Goal: Answer question/provide support: Share knowledge or assist other users

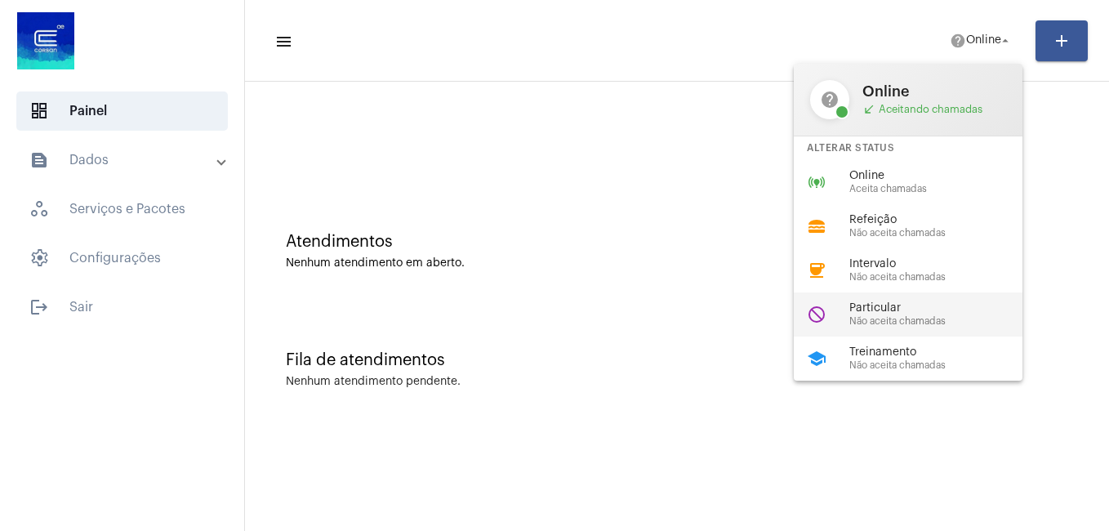
click at [891, 305] on span "Particular" at bounding box center [942, 308] width 186 height 12
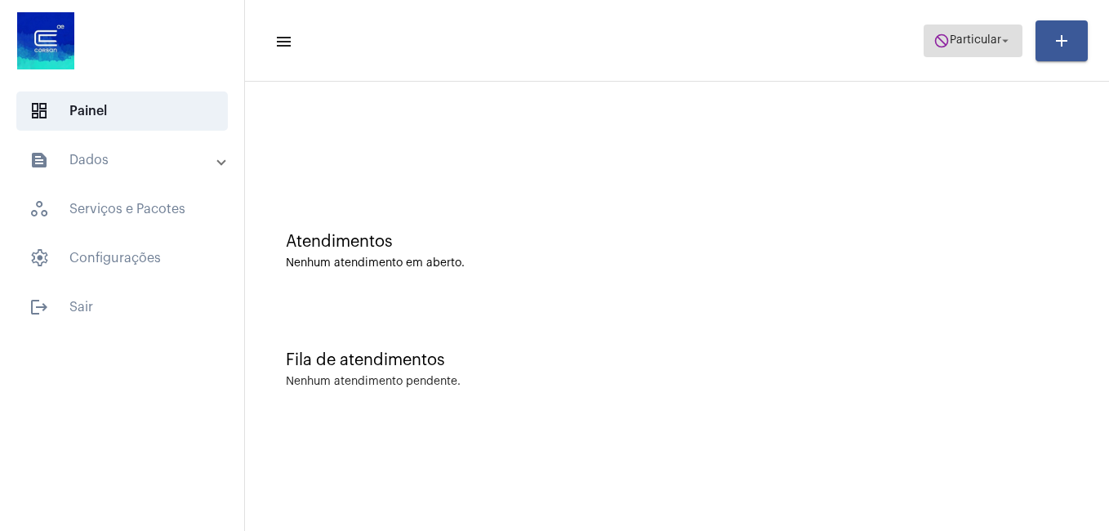
click at [964, 42] on span "Particular" at bounding box center [975, 40] width 51 height 11
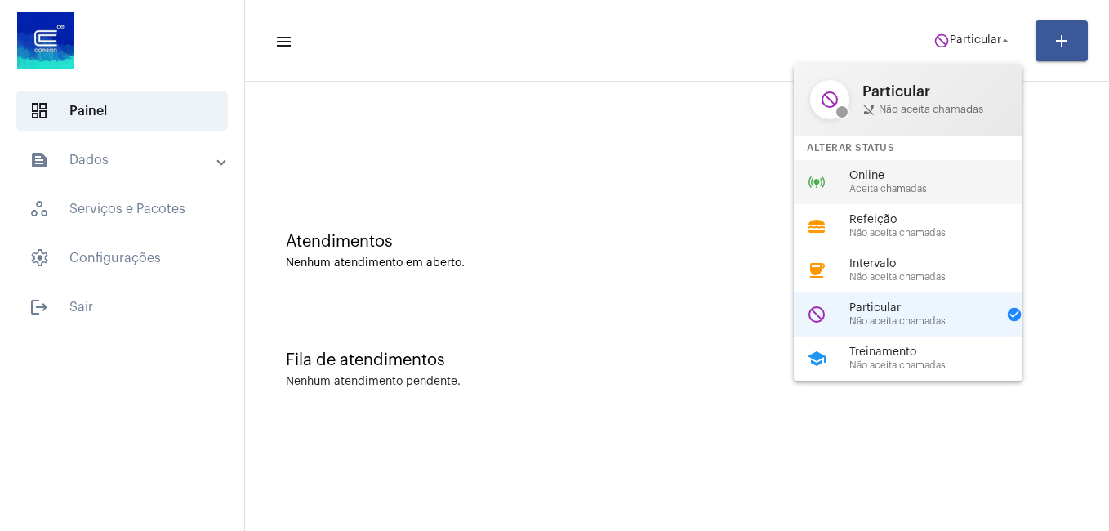
click at [869, 177] on span "Online" at bounding box center [942, 176] width 186 height 12
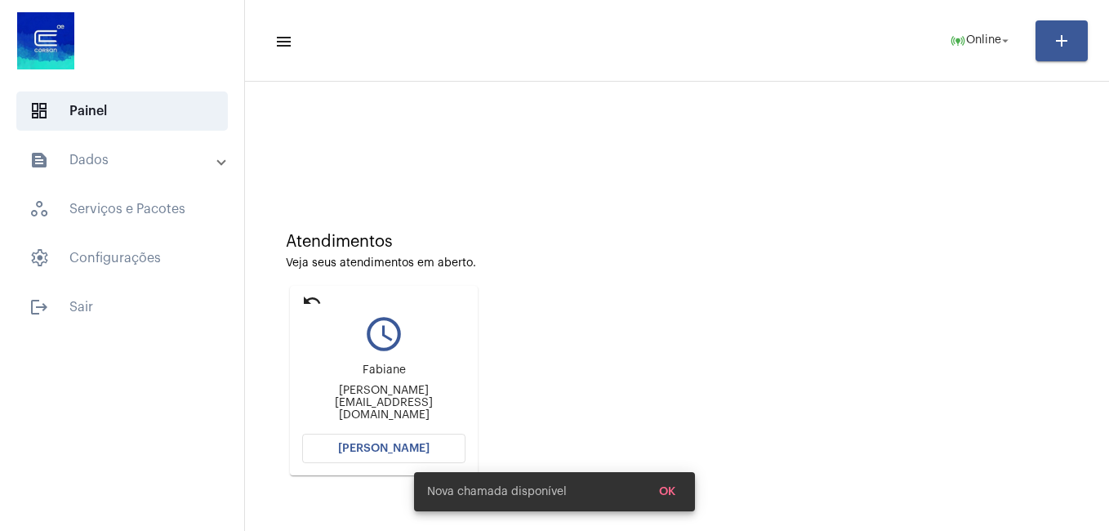
click at [340, 442] on button "[PERSON_NAME]" at bounding box center [383, 448] width 163 height 29
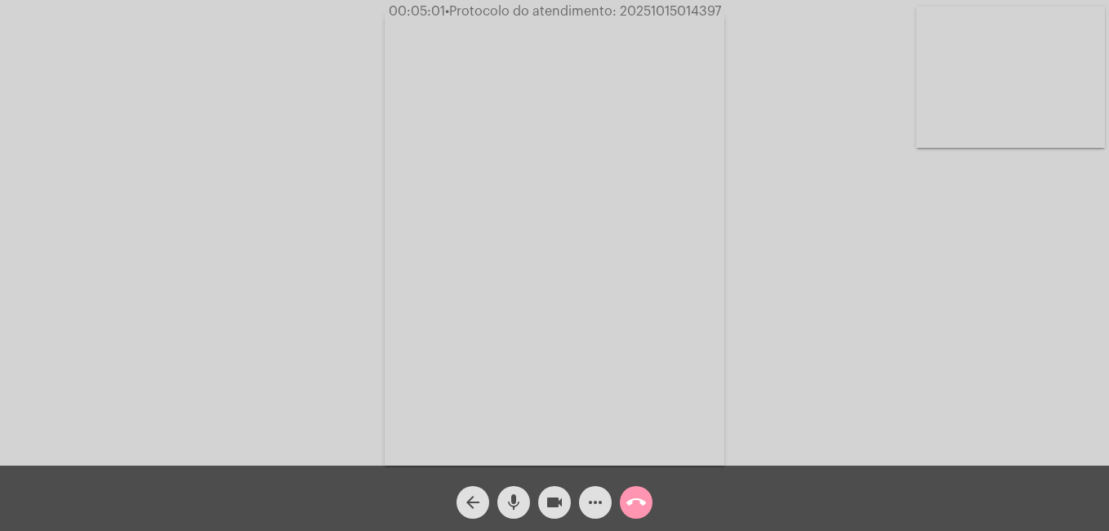
click at [547, 504] on mat-icon "videocam" at bounding box center [555, 502] width 20 height 20
click at [628, 507] on mat-icon "call_end" at bounding box center [636, 502] width 20 height 20
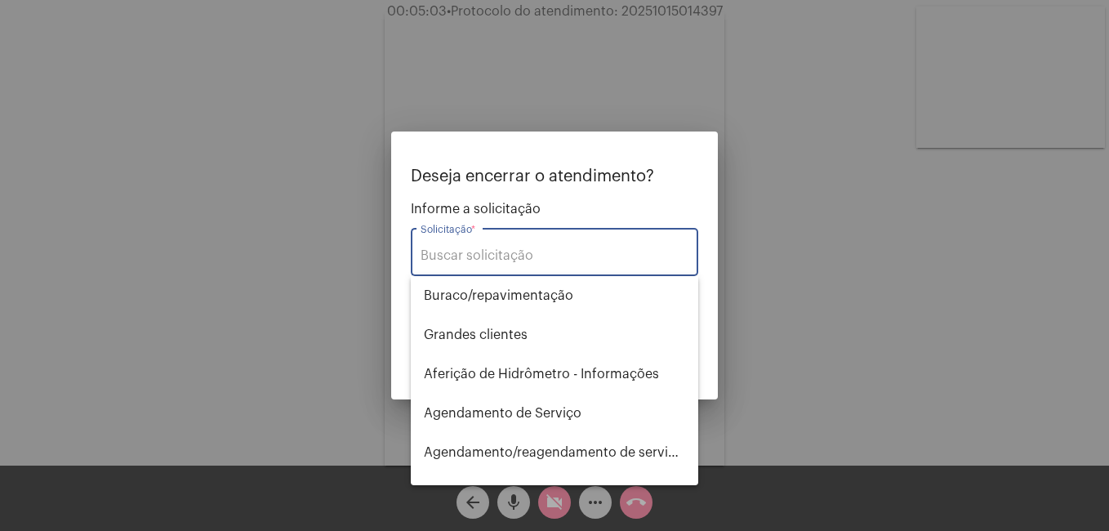
click at [475, 249] on input "Solicitação *" at bounding box center [555, 255] width 268 height 15
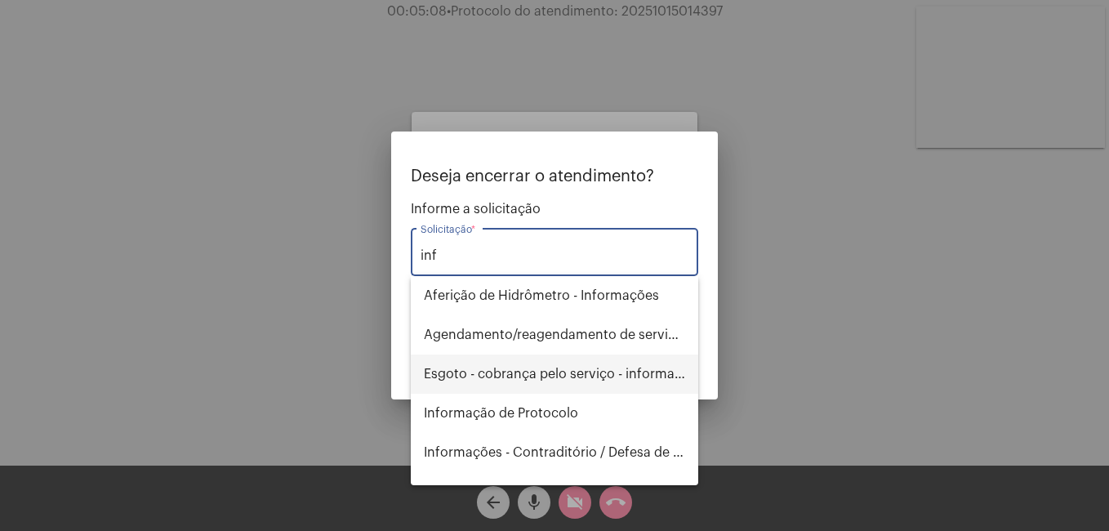
click at [580, 373] on span "Esgoto - cobrança pelo serviço - informações" at bounding box center [554, 373] width 261 height 39
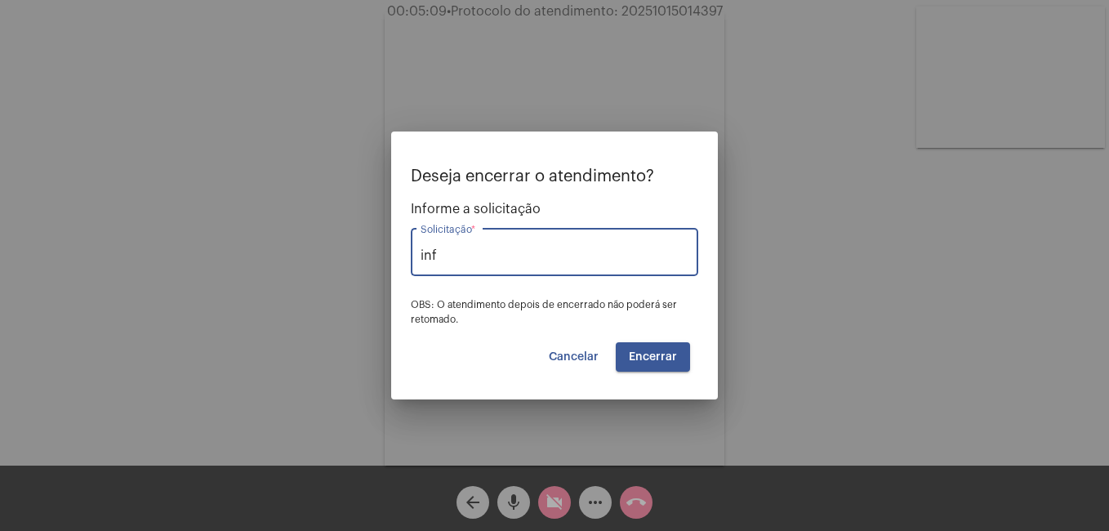
type input "Esgoto - cobrança pelo serviço - informações"
click at [655, 362] on span "Encerrar" at bounding box center [653, 356] width 48 height 11
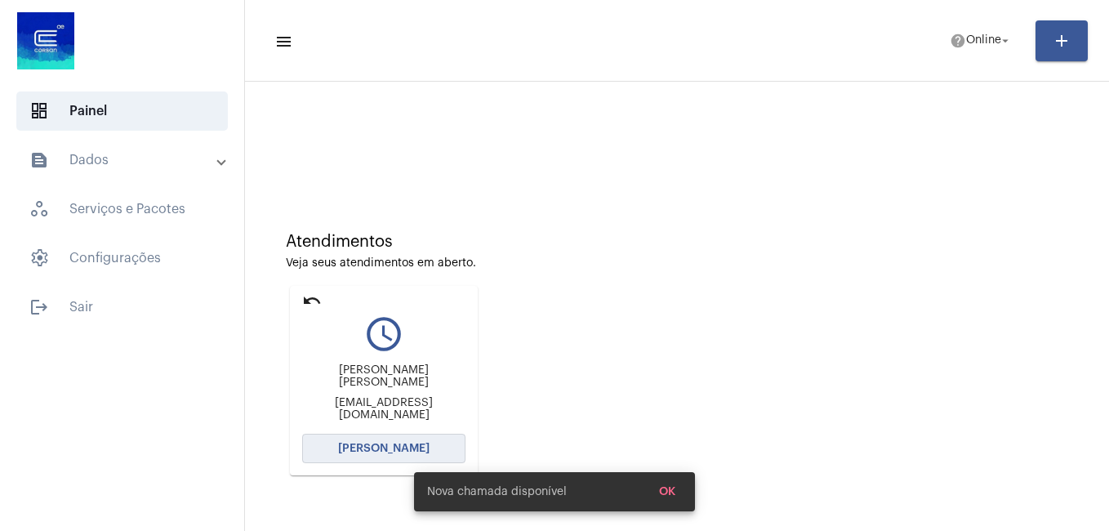
click at [368, 447] on span "[PERSON_NAME]" at bounding box center [383, 448] width 91 height 11
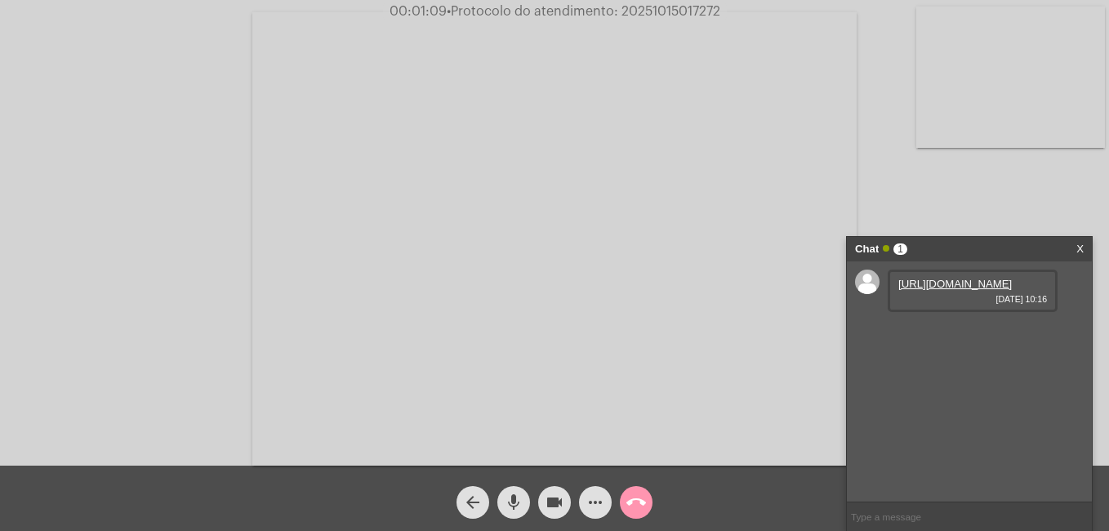
click at [933, 290] on link "[URL][DOMAIN_NAME]" at bounding box center [955, 284] width 114 height 12
click at [868, 179] on div "Acessando Câmera e Microfone..." at bounding box center [555, 236] width 1106 height 465
click at [519, 506] on mat-icon "mic" at bounding box center [514, 502] width 20 height 20
click at [550, 501] on mat-icon "videocam" at bounding box center [555, 502] width 20 height 20
click at [513, 502] on mat-icon "mic_off" at bounding box center [514, 502] width 20 height 20
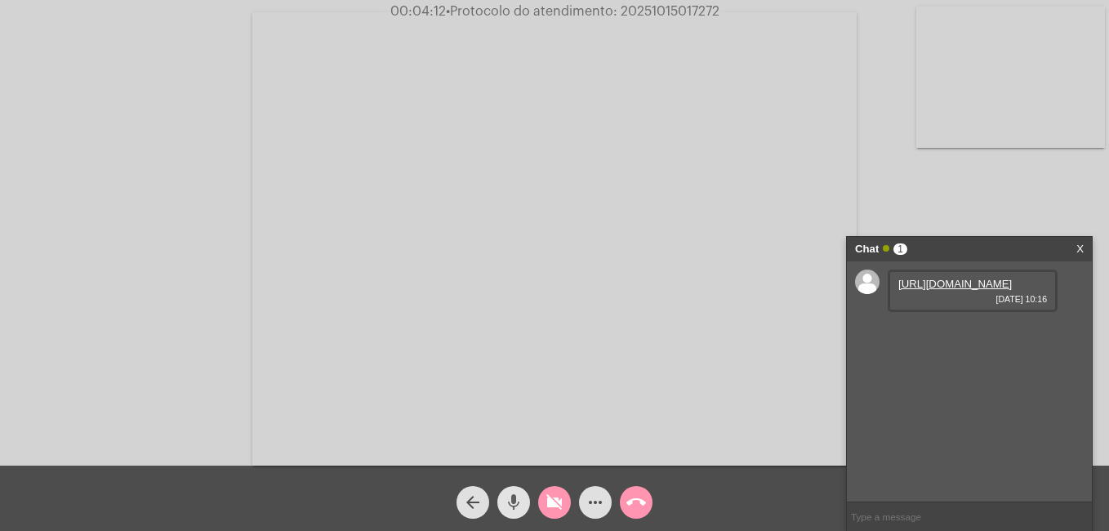
click at [514, 506] on mat-icon "mic" at bounding box center [514, 502] width 20 height 20
click at [515, 510] on mat-icon "mic_off" at bounding box center [514, 502] width 20 height 20
click at [555, 506] on mat-icon "videocam_off" at bounding box center [555, 502] width 20 height 20
drag, startPoint x: 618, startPoint y: 10, endPoint x: 724, endPoint y: 10, distance: 106.2
click at [724, 10] on span "00:07:38 • Protocolo do atendimento: 20251015017272" at bounding box center [554, 11] width 343 height 16
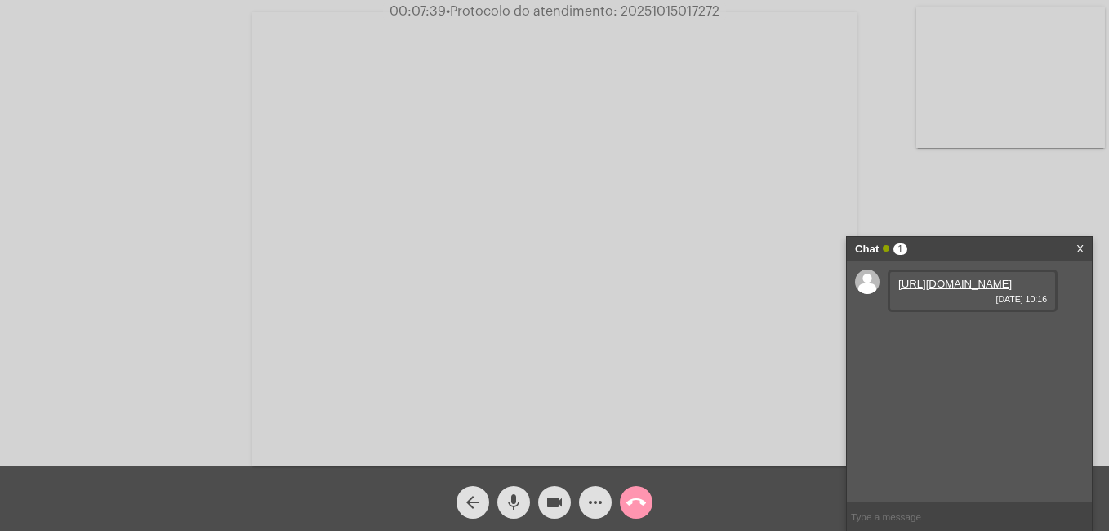
copy span "20251015017272"
click at [631, 498] on mat-icon "call_end" at bounding box center [636, 502] width 20 height 20
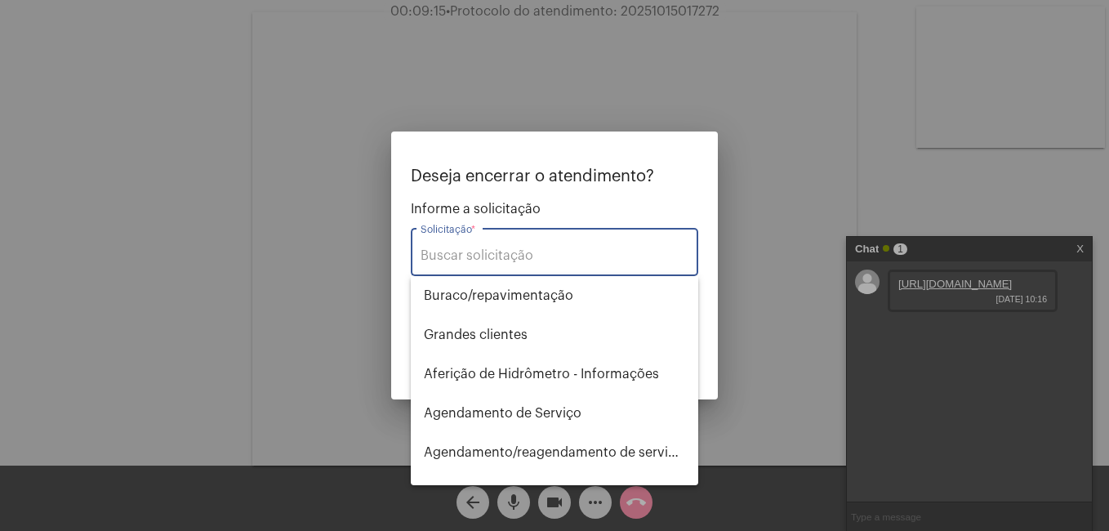
click at [465, 255] on input "Solicitação *" at bounding box center [555, 255] width 268 height 15
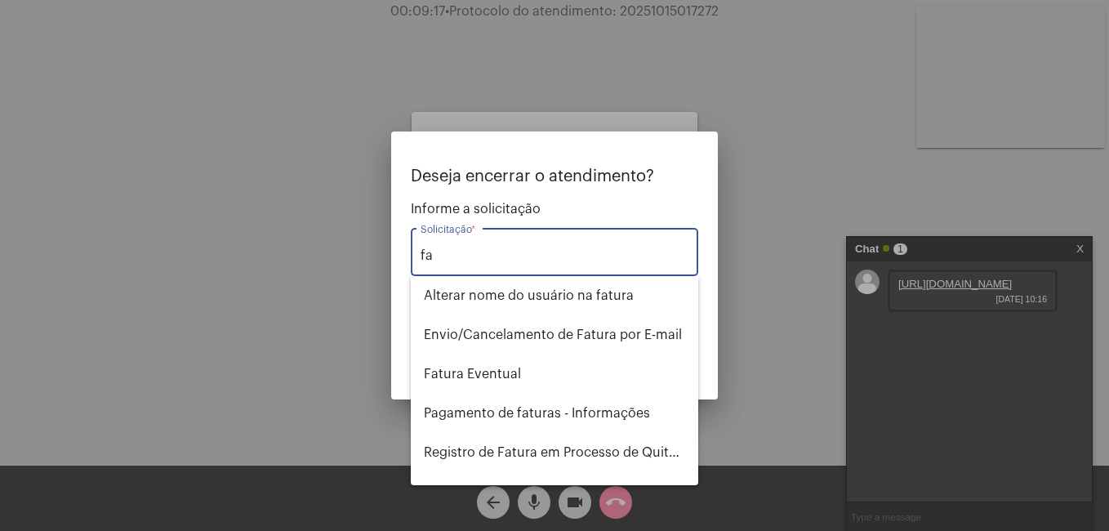
type input "f"
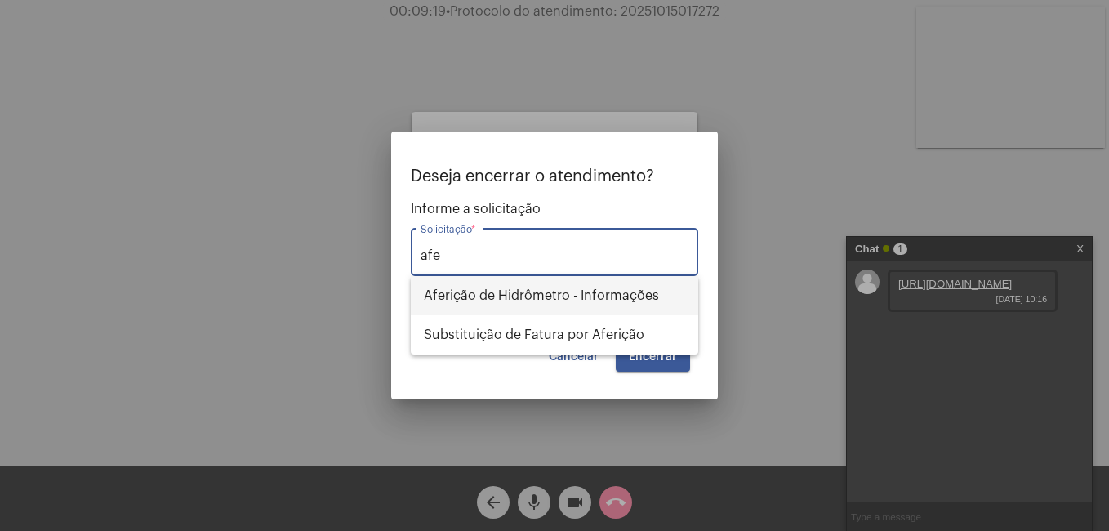
click at [497, 298] on span "Aferição de Hidrômetro - Informações" at bounding box center [554, 295] width 261 height 39
type input "Aferição de Hidrômetro - Informações"
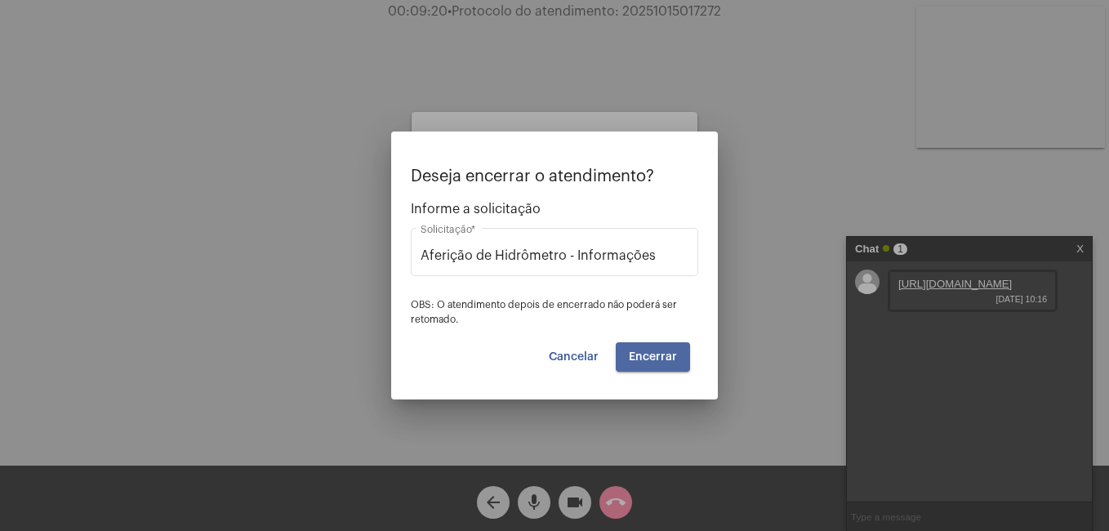
click at [634, 354] on span "Encerrar" at bounding box center [653, 356] width 48 height 11
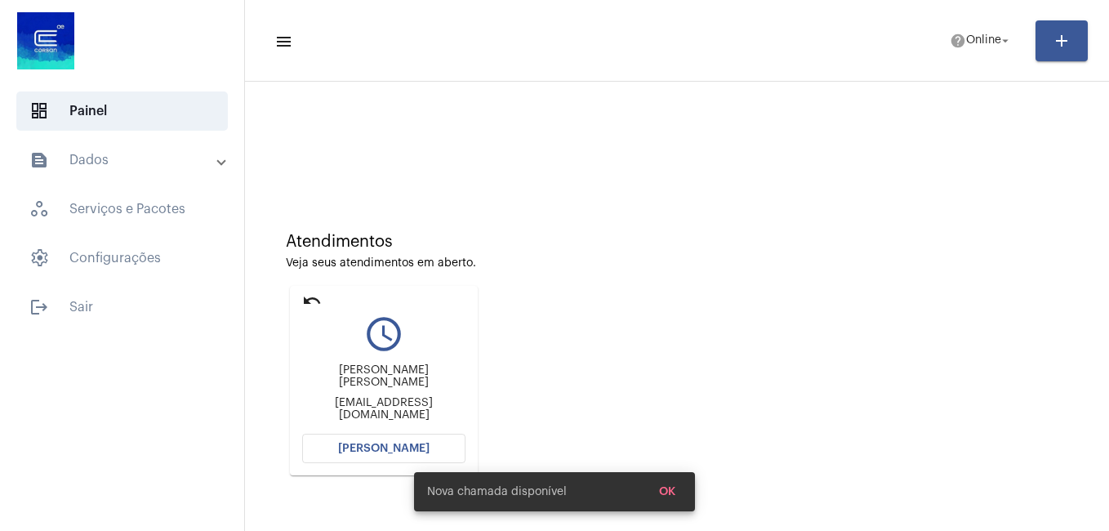
click at [358, 441] on button "[PERSON_NAME]" at bounding box center [383, 448] width 163 height 29
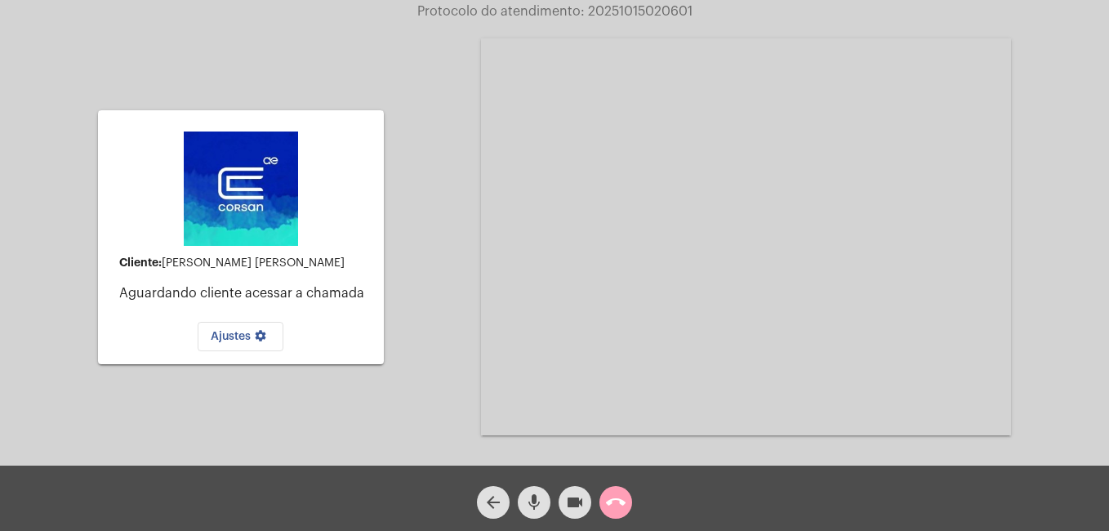
click at [617, 501] on mat-icon "call_end" at bounding box center [616, 502] width 20 height 20
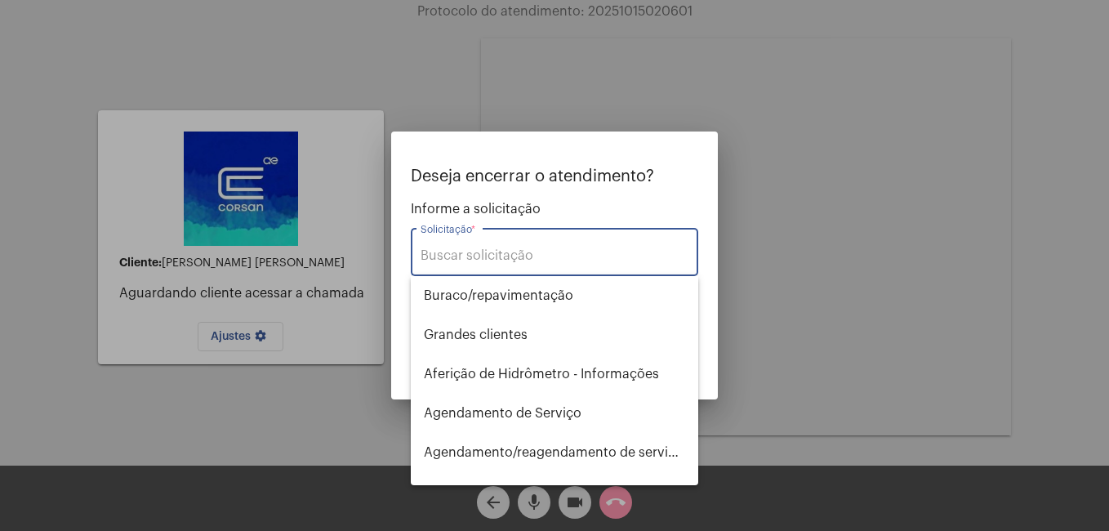
click at [470, 252] on input "Solicitação *" at bounding box center [555, 255] width 268 height 15
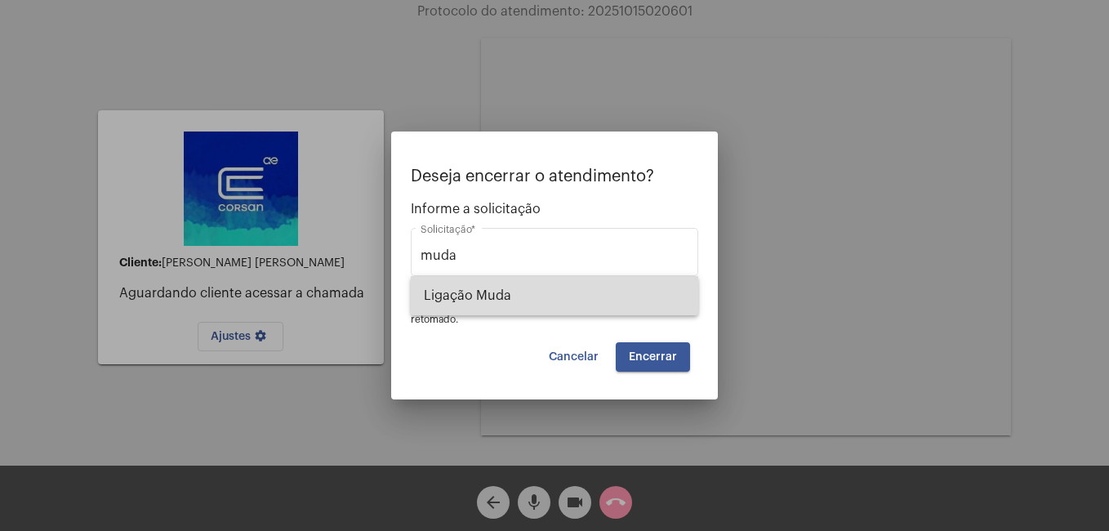
click at [488, 292] on span "Ligação Muda" at bounding box center [554, 295] width 261 height 39
type input "Ligação Muda"
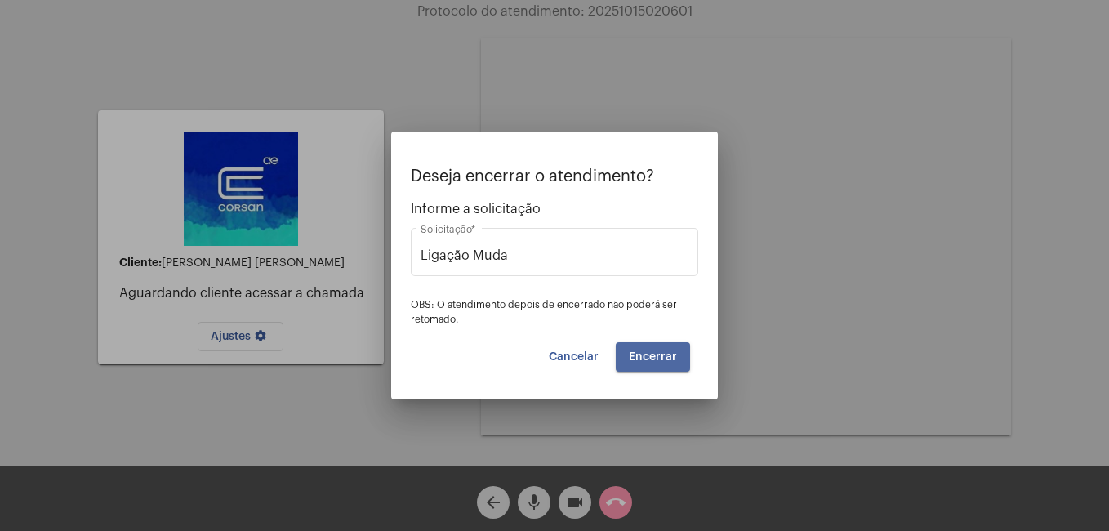
click at [645, 351] on span "Encerrar" at bounding box center [653, 356] width 48 height 11
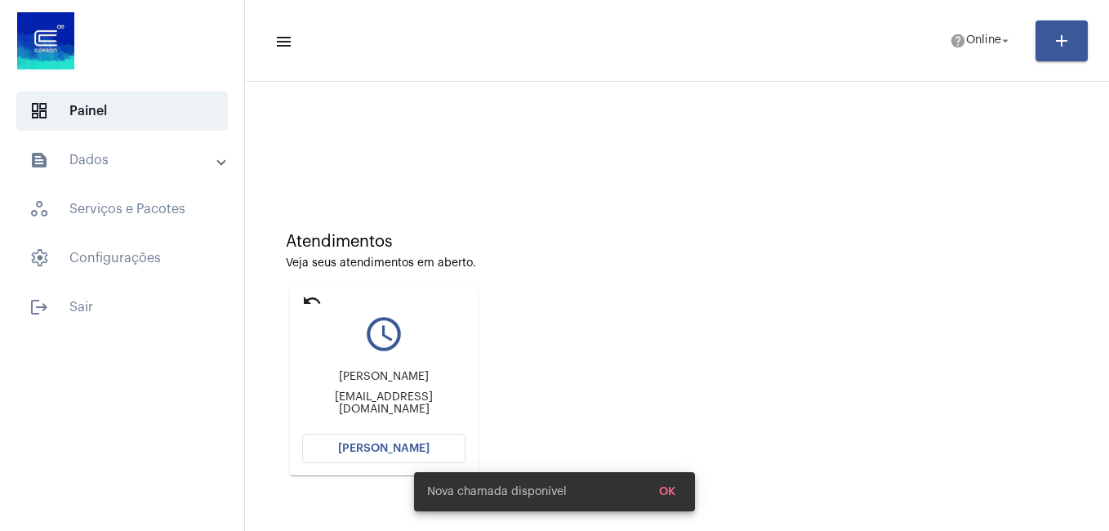
click at [359, 450] on span "[PERSON_NAME]" at bounding box center [383, 448] width 91 height 11
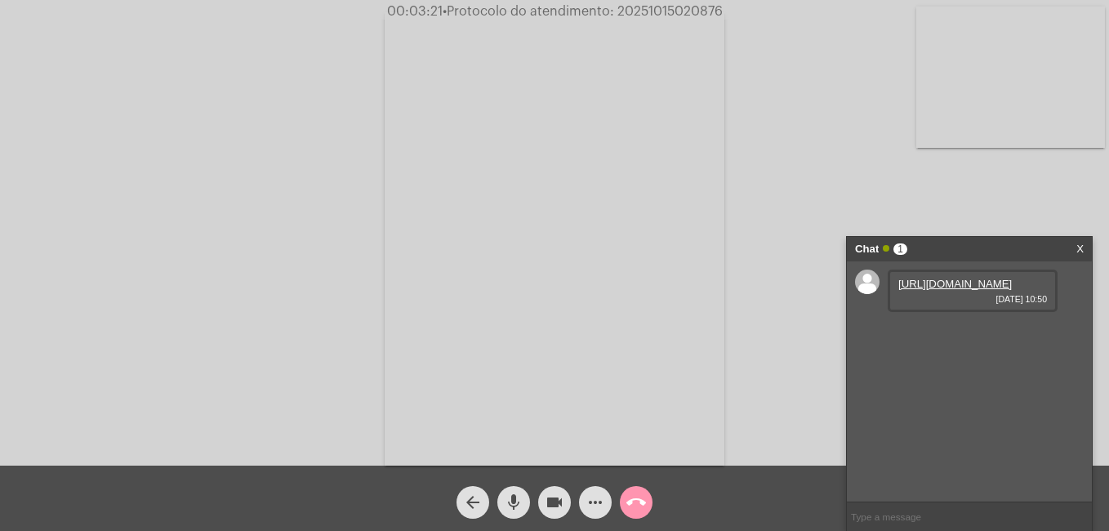
click at [950, 290] on link "[URL][DOMAIN_NAME]" at bounding box center [955, 284] width 114 height 12
drag, startPoint x: 937, startPoint y: 397, endPoint x: 796, endPoint y: 341, distance: 151.3
click at [937, 336] on link "[URL][DOMAIN_NAME]" at bounding box center [955, 330] width 114 height 12
click at [58, 158] on div "Acessando Câmera e Microfone..." at bounding box center [555, 236] width 1106 height 465
click at [934, 290] on link "[URL][DOMAIN_NAME]" at bounding box center [955, 284] width 114 height 12
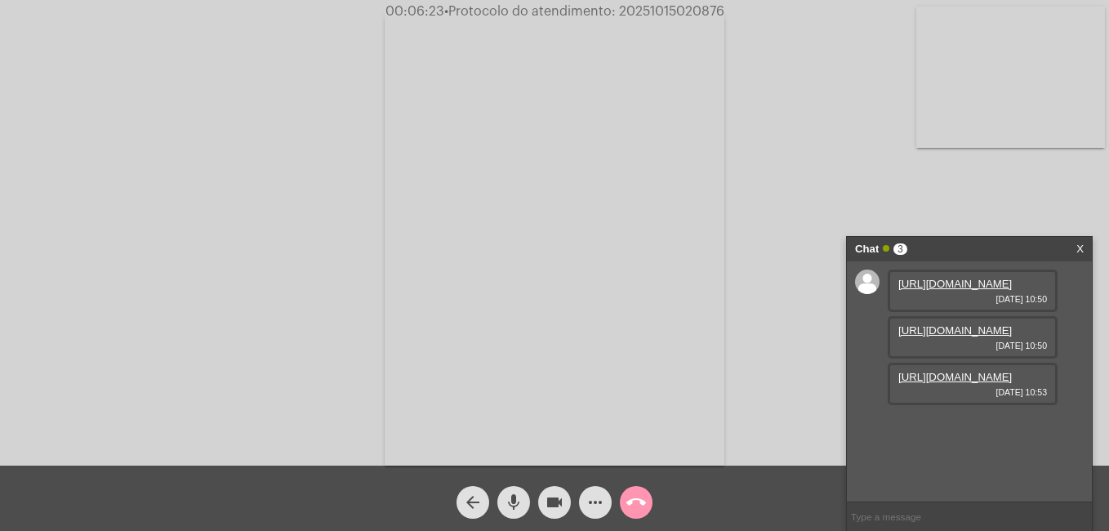
scroll to position [14, 0]
click at [970, 383] on link "[URL][DOMAIN_NAME]" at bounding box center [955, 377] width 114 height 12
click at [514, 510] on mat-icon "mic" at bounding box center [514, 502] width 20 height 20
click at [550, 508] on mat-icon "videocam" at bounding box center [555, 502] width 20 height 20
click at [514, 506] on mat-icon "mic_off" at bounding box center [514, 502] width 20 height 20
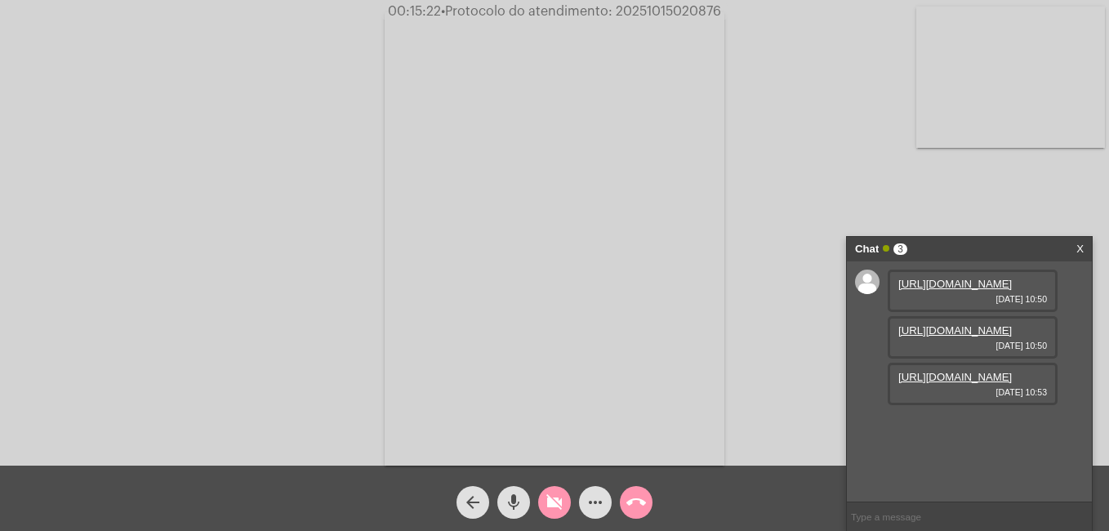
click at [514, 507] on mat-icon "mic" at bounding box center [514, 502] width 20 height 20
click at [510, 510] on mat-icon "mic_off" at bounding box center [514, 502] width 20 height 20
click at [560, 499] on mat-icon "videocam_off" at bounding box center [555, 502] width 20 height 20
click at [632, 501] on mat-icon "call_end" at bounding box center [636, 502] width 20 height 20
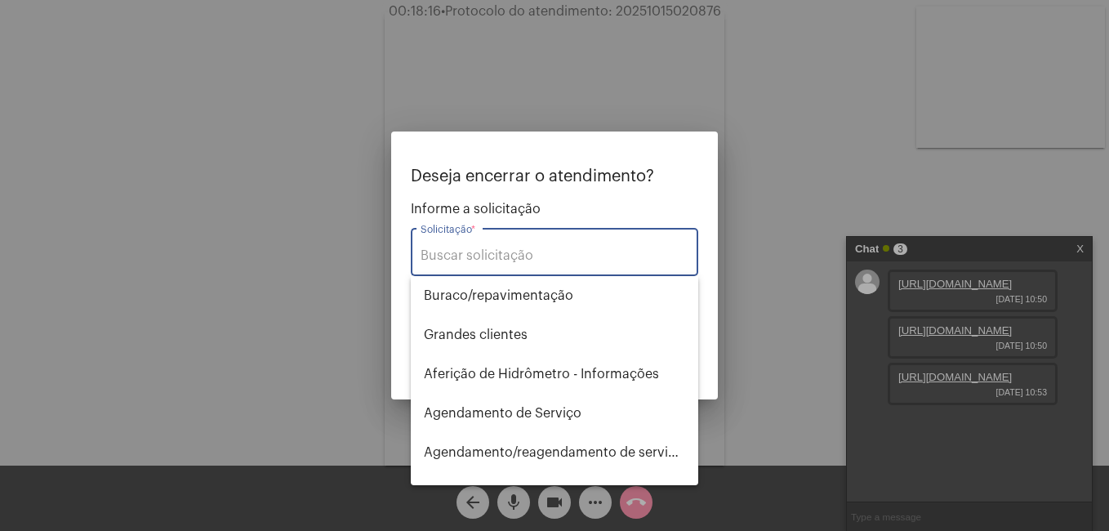
click at [461, 252] on input "Solicitação *" at bounding box center [555, 255] width 268 height 15
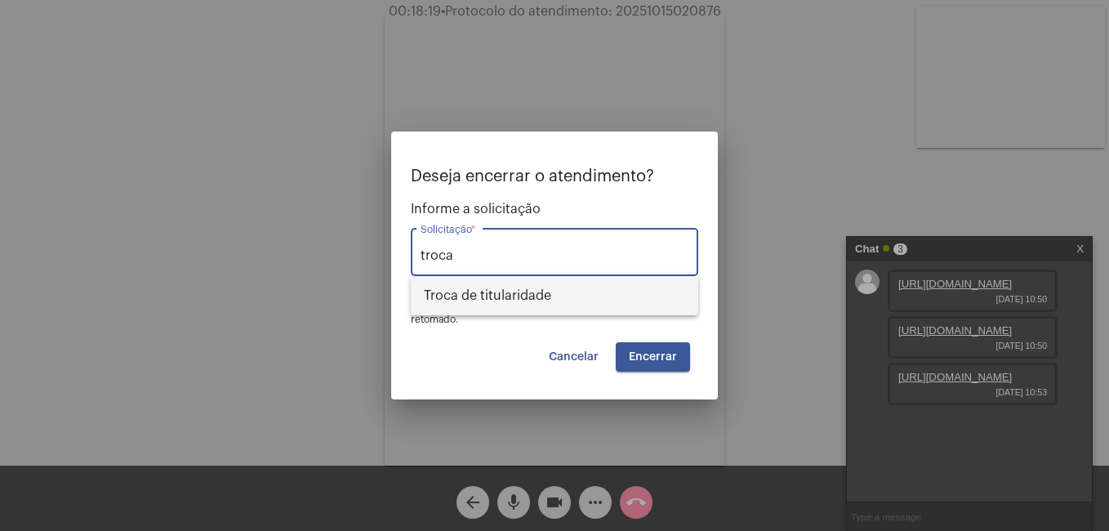
click at [483, 294] on span "Troca de titularidade" at bounding box center [554, 295] width 261 height 39
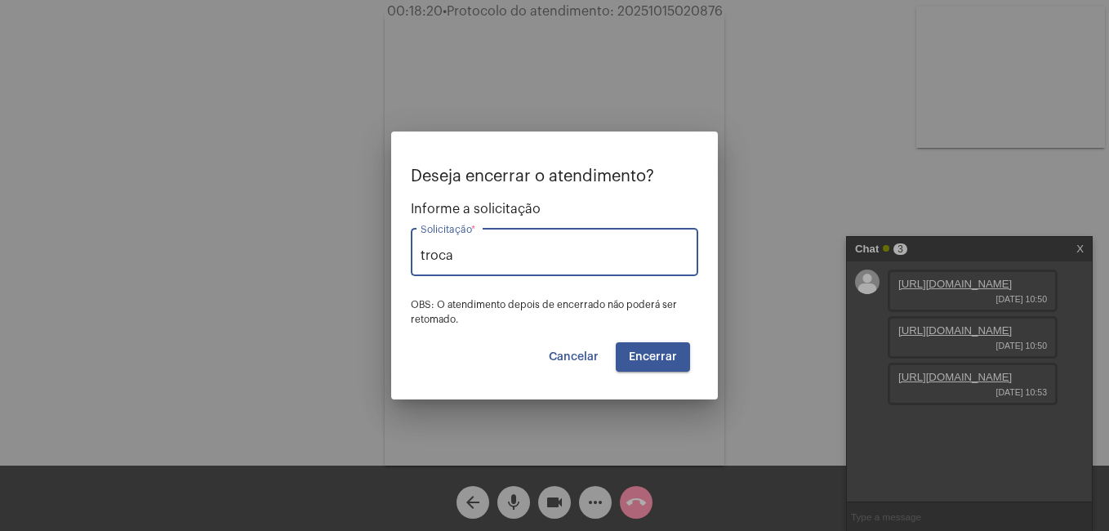
type input "Troca de titularidade"
click at [642, 356] on span "Encerrar" at bounding box center [653, 356] width 48 height 11
